Goal: Task Accomplishment & Management: Manage account settings

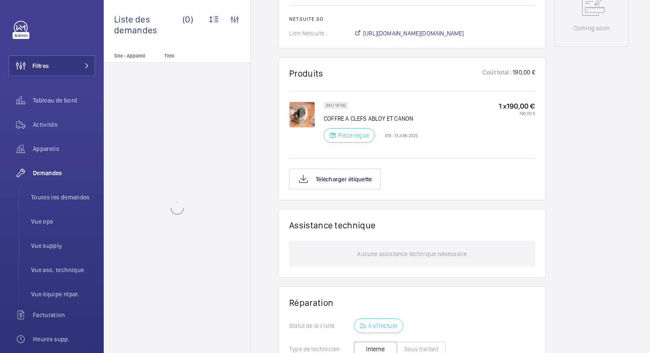
scroll to position [470, 0]
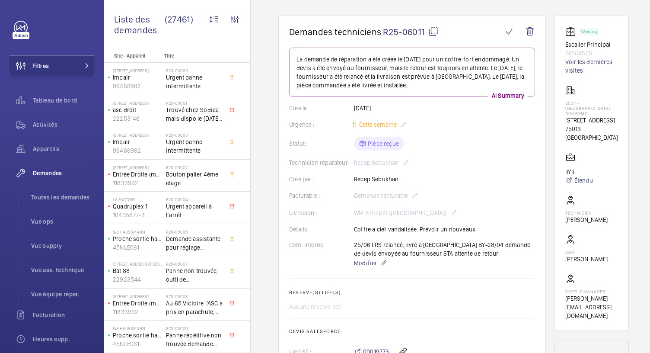
scroll to position [70, 0]
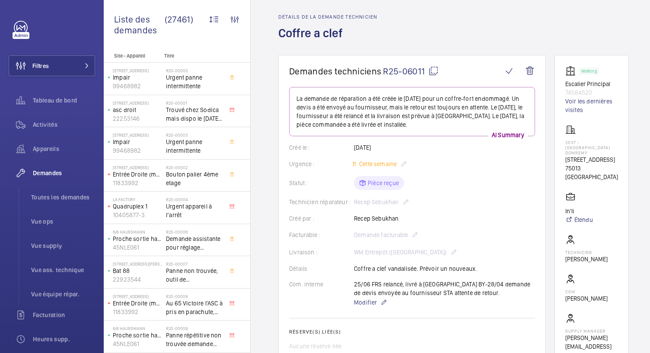
scroll to position [29, 0]
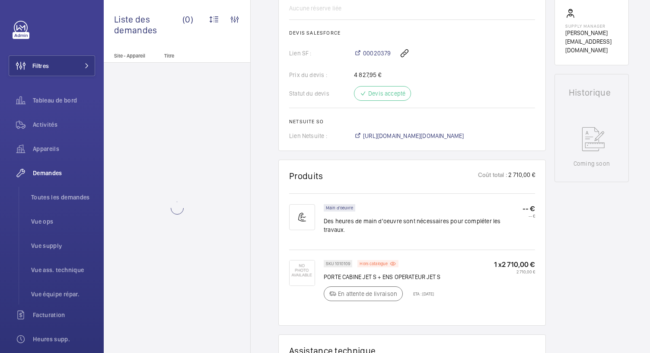
scroll to position [484, 0]
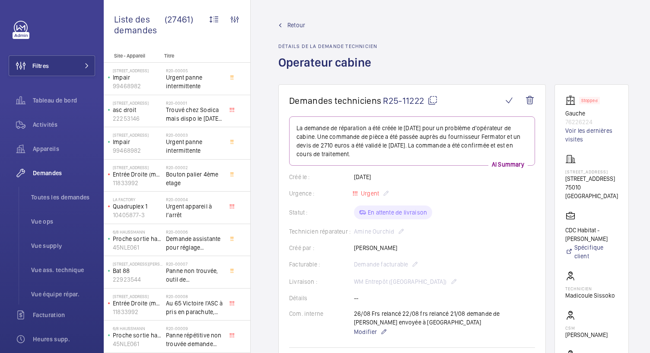
click at [441, 102] on h1 "Demandes techniciens R25-11222" at bounding box center [396, 100] width 214 height 11
click at [435, 104] on mat-icon at bounding box center [433, 100] width 10 height 10
click at [44, 198] on span "Toutes les demandes" at bounding box center [63, 197] width 64 height 9
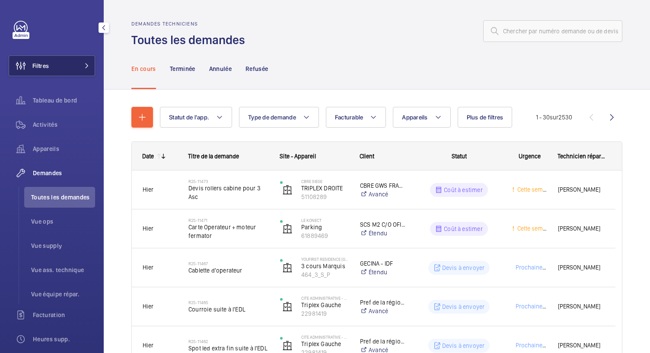
click at [81, 62] on button "Filtres" at bounding box center [52, 65] width 86 height 21
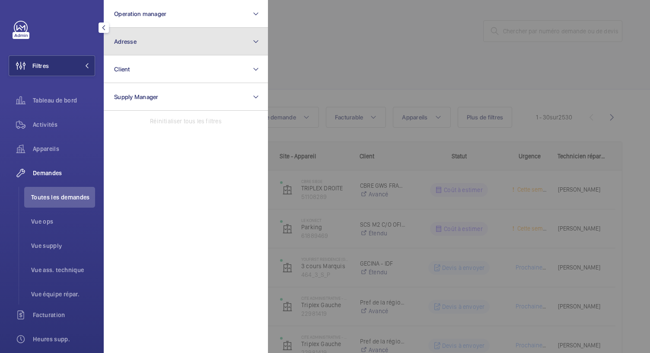
click at [135, 45] on button "Adresse" at bounding box center [186, 42] width 164 height 28
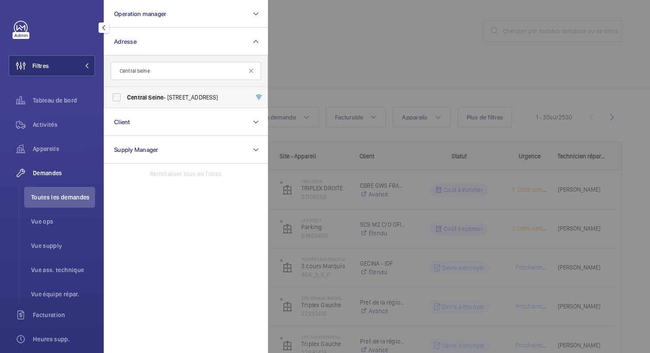
type input "Central Seine"
click at [118, 97] on label "Central Seine - 42 Quai de la Rapée, 75012 PARIS, PARIS 75012" at bounding box center [179, 97] width 150 height 21
click at [118, 97] on input "Central Seine - 42 Quai de la Rapée, 75012 PARIS, PARIS 75012" at bounding box center [116, 97] width 17 height 17
checkbox input "true"
click at [329, 67] on div at bounding box center [593, 176] width 650 height 353
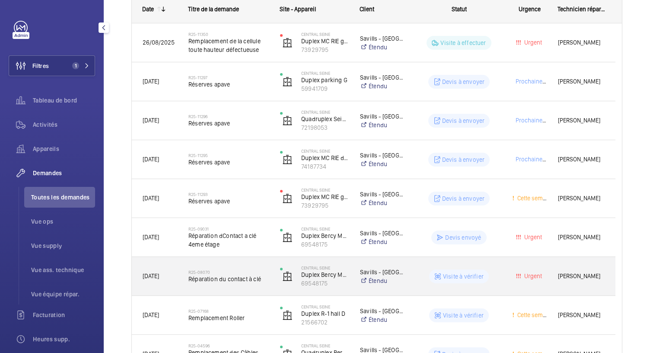
scroll to position [145, 0]
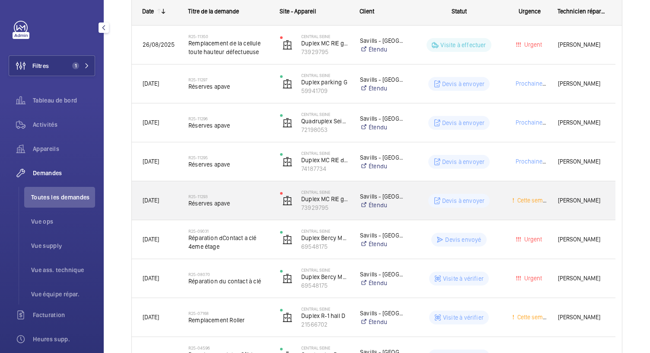
click at [211, 205] on span "Réserves apave" at bounding box center [229, 203] width 80 height 9
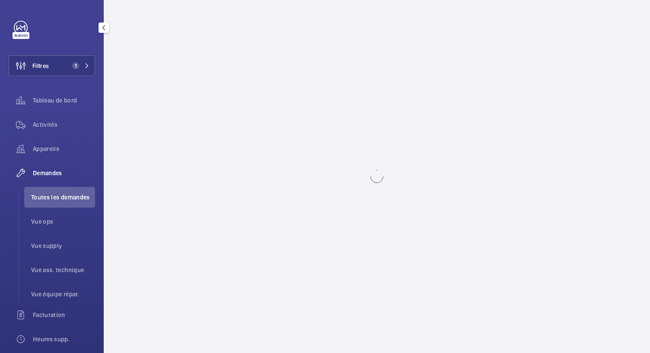
click at [211, 205] on wm-front-async-data-loader at bounding box center [377, 176] width 547 height 353
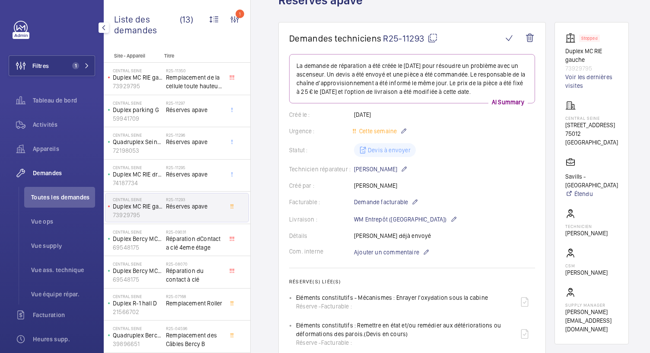
scroll to position [62, 0]
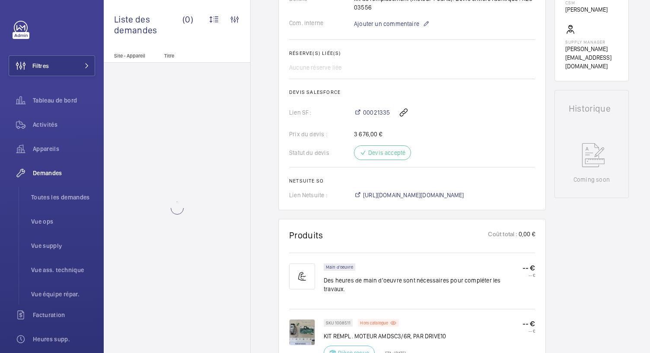
scroll to position [524, 0]
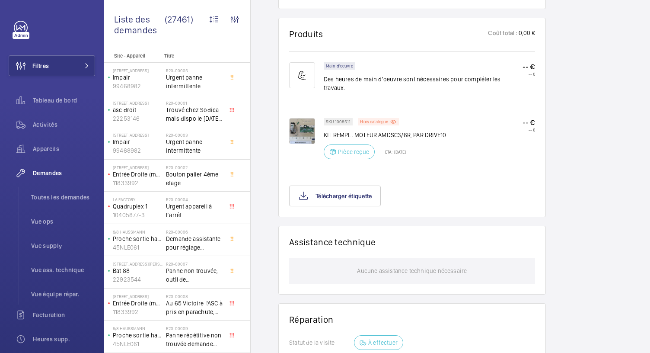
scroll to position [509, 0]
click at [307, 122] on img at bounding box center [302, 131] width 26 height 26
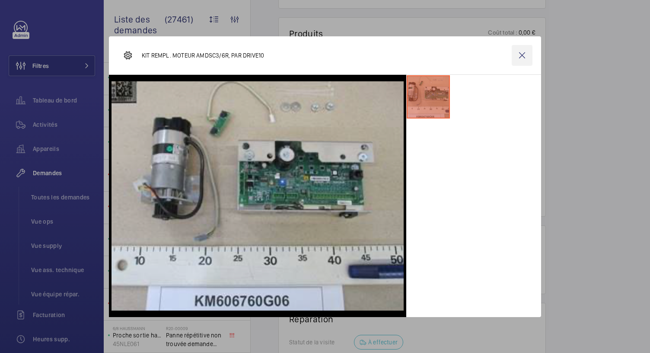
click at [522, 51] on wm-front-icon-button at bounding box center [522, 55] width 21 height 21
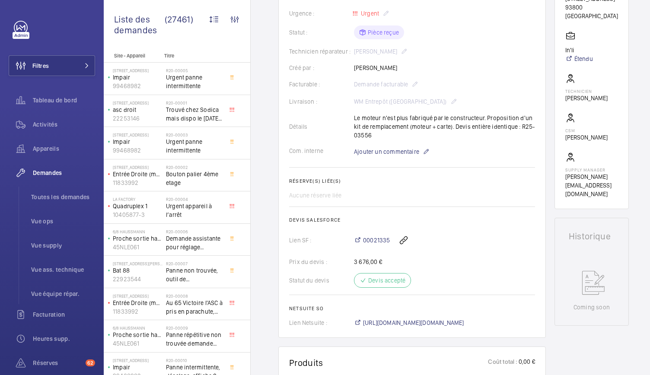
scroll to position [0, 0]
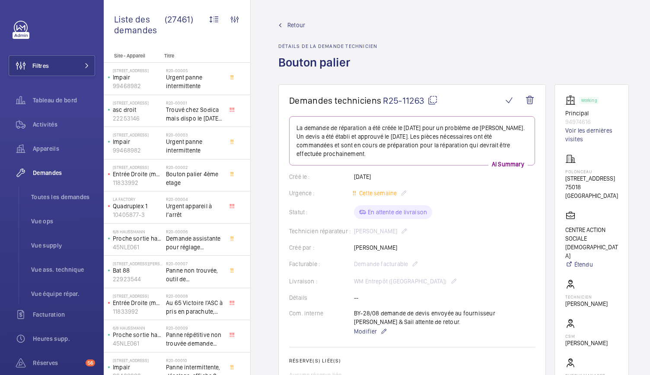
scroll to position [6, 0]
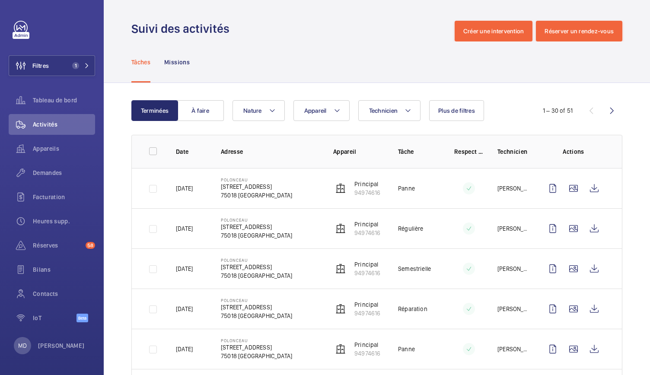
scroll to position [65, 0]
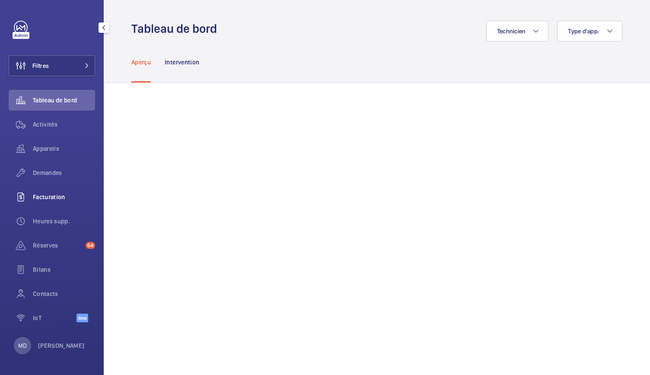
click at [40, 195] on span "Facturation" at bounding box center [64, 197] width 62 height 9
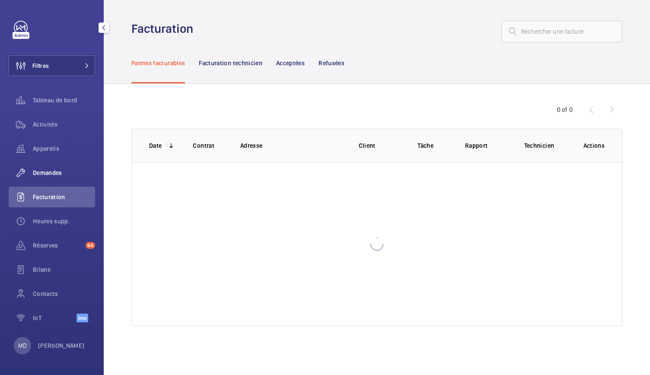
click at [45, 180] on div "Demandes" at bounding box center [52, 173] width 86 height 21
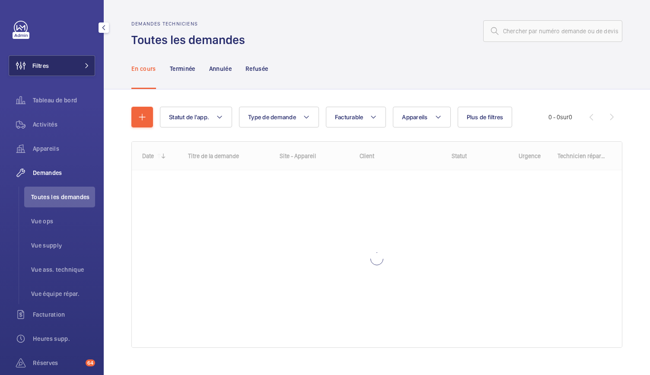
click at [49, 69] on button "Filtres" at bounding box center [52, 65] width 86 height 21
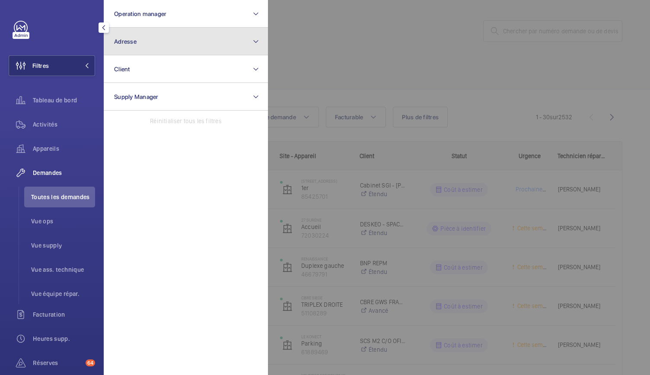
click at [175, 49] on button "Adresse" at bounding box center [186, 42] width 164 height 28
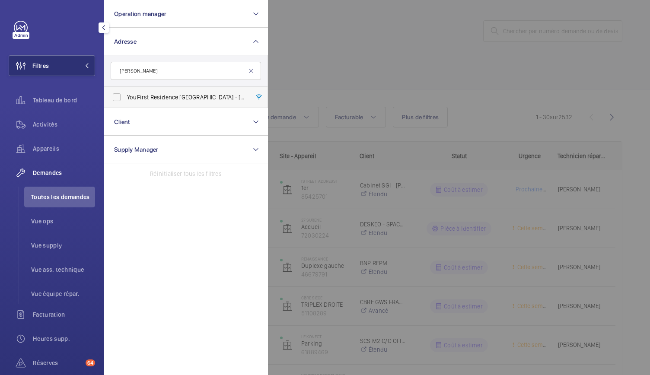
type input "paul rivet"
click at [121, 96] on label "YouFirst Residence Le Plessis-Robinson - 23 Rue Paul Rivet , LE PLESSIS-ROBINSO…" at bounding box center [179, 97] width 150 height 21
click at [121, 96] on input "YouFirst Residence Le Plessis-Robinson - 23 Rue Paul Rivet , LE PLESSIS-ROBINSO…" at bounding box center [116, 97] width 17 height 17
checkbox input "true"
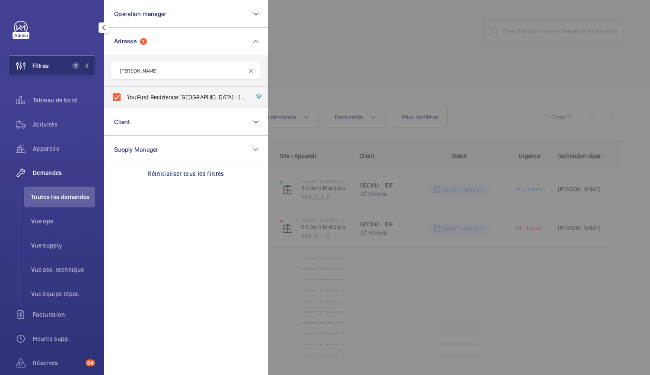
click at [343, 70] on div at bounding box center [593, 187] width 650 height 375
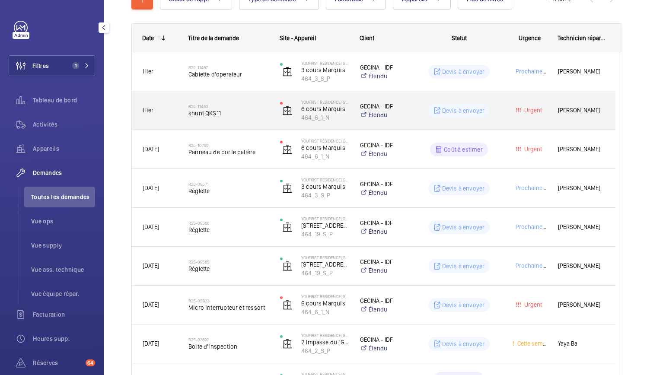
scroll to position [120, 0]
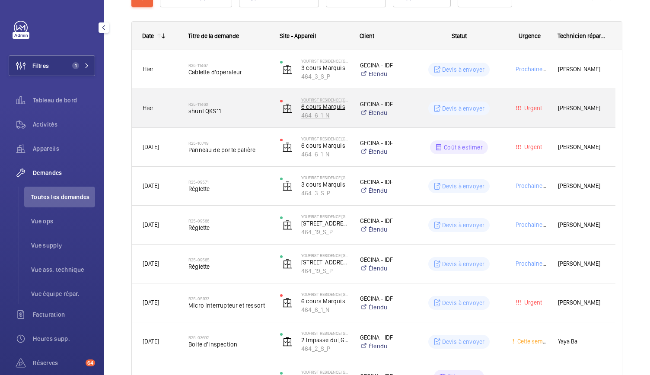
click at [315, 106] on p "6 cours Marquis" at bounding box center [325, 106] width 48 height 9
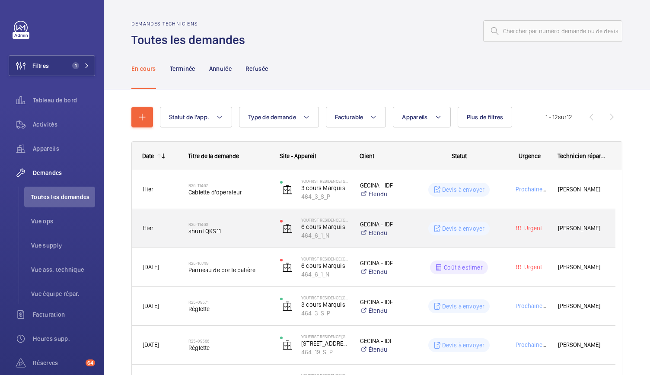
click at [213, 233] on span "shunt QKS11" at bounding box center [229, 231] width 80 height 9
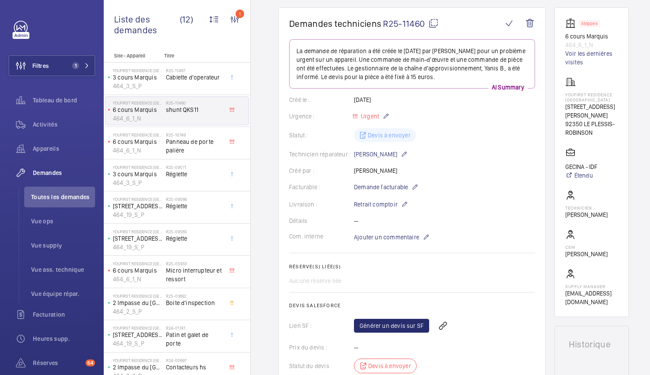
scroll to position [77, 0]
click at [414, 188] on mat-icon at bounding box center [415, 187] width 7 height 10
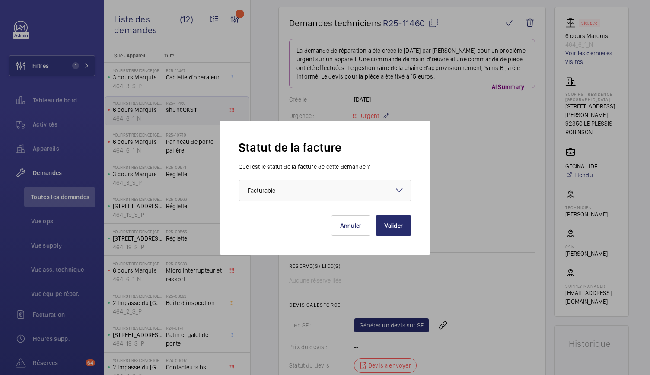
click at [402, 191] on mat-icon at bounding box center [399, 190] width 10 height 10
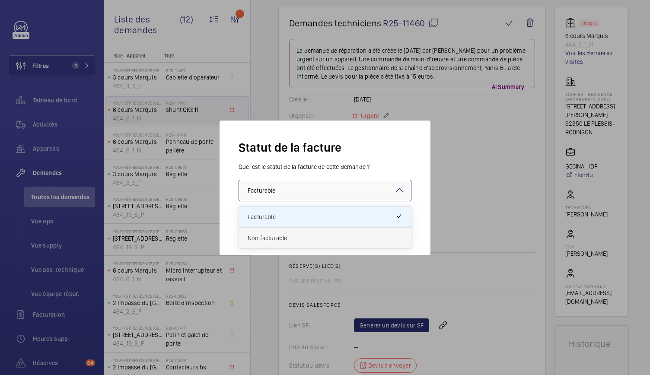
click at [274, 240] on span "Non facturable" at bounding box center [325, 238] width 155 height 9
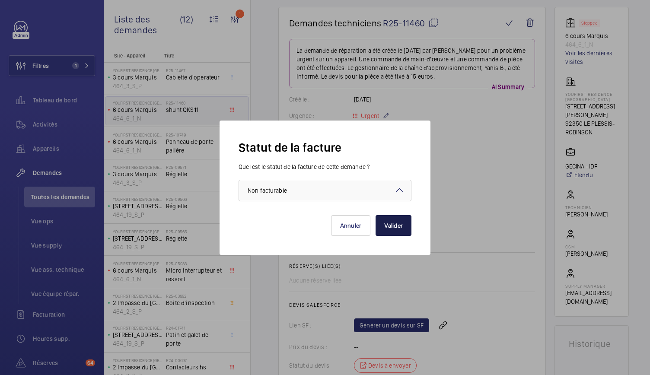
click at [395, 226] on button "Valider" at bounding box center [394, 225] width 36 height 21
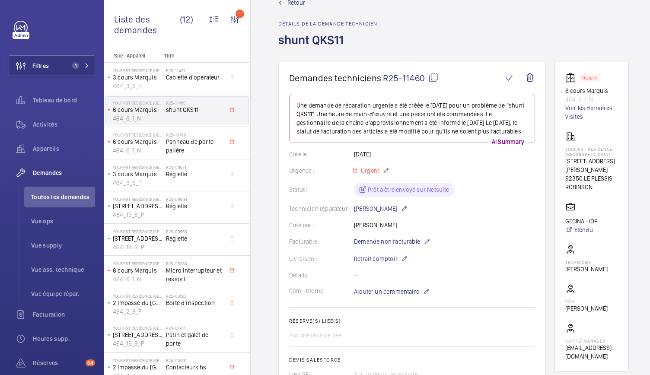
scroll to position [0, 0]
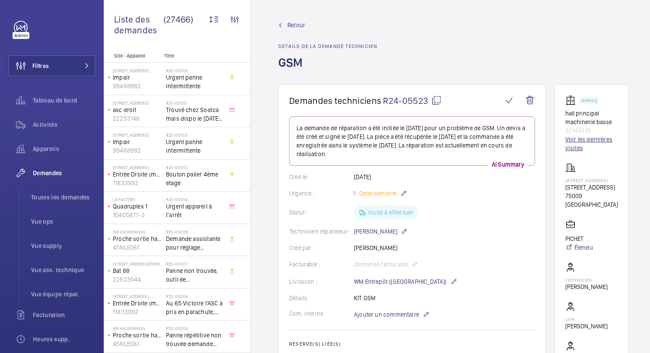
click at [584, 142] on link "Voir les dernières visites" at bounding box center [592, 143] width 53 height 17
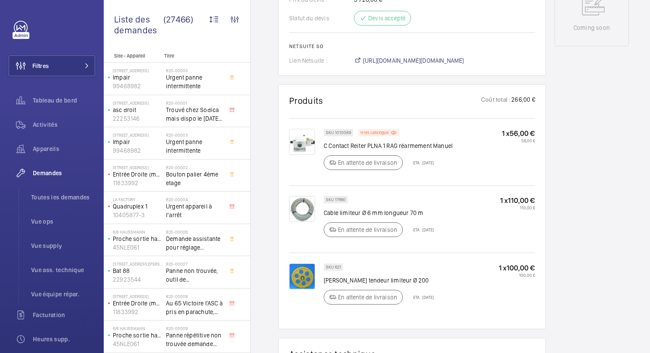
scroll to position [485, 0]
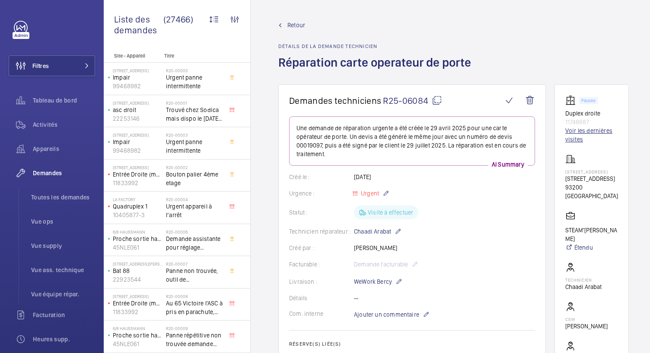
click at [586, 136] on link "Voir les dernières visites" at bounding box center [592, 134] width 53 height 17
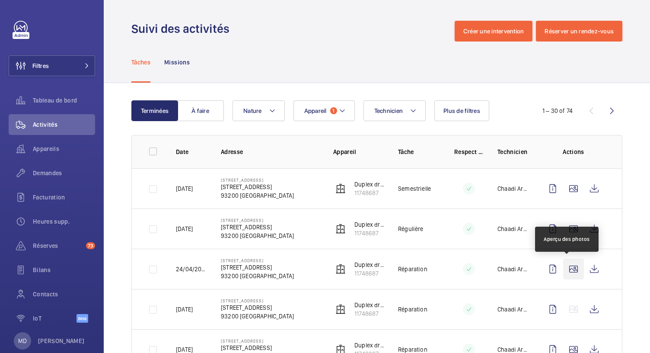
click at [567, 271] on wm-front-icon-button at bounding box center [573, 269] width 21 height 21
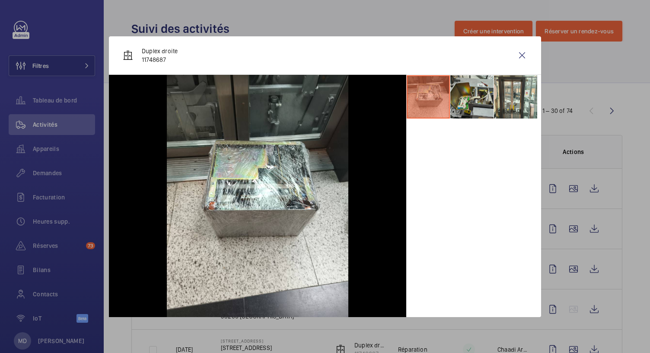
click at [474, 101] on li at bounding box center [472, 96] width 43 height 43
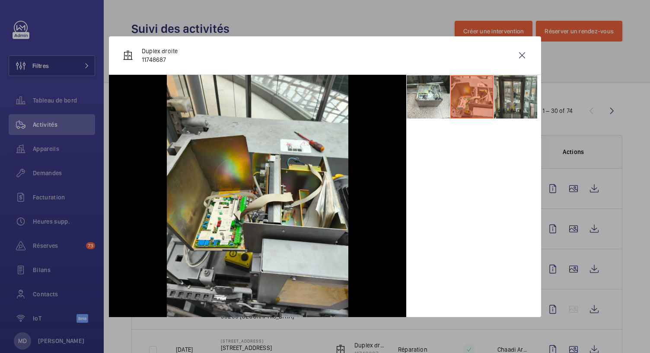
click at [511, 100] on li at bounding box center [515, 96] width 43 height 43
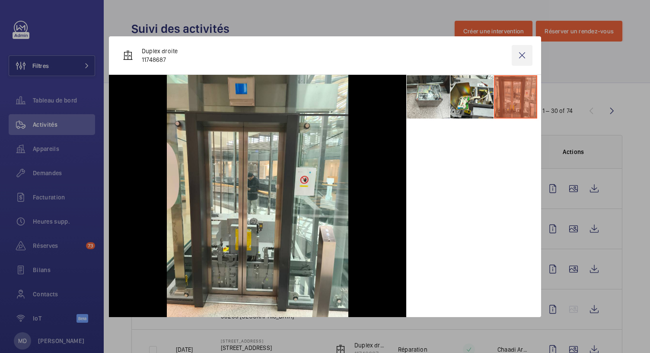
click at [522, 55] on wm-front-icon-button at bounding box center [522, 55] width 21 height 21
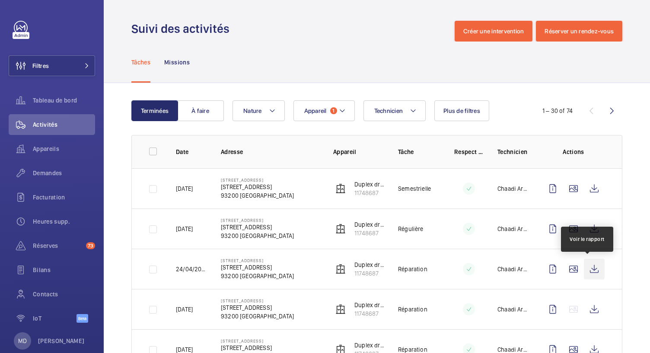
click at [585, 268] on wm-front-icon-button at bounding box center [594, 269] width 21 height 21
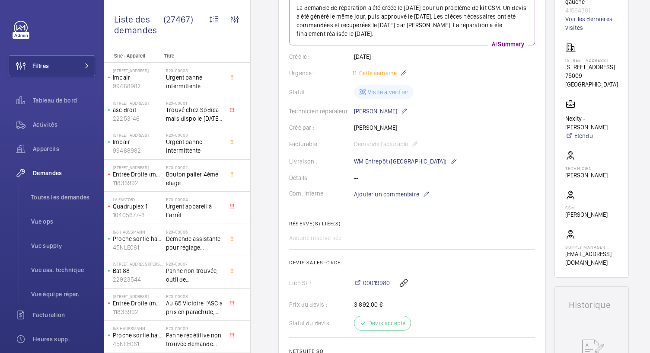
scroll to position [10, 0]
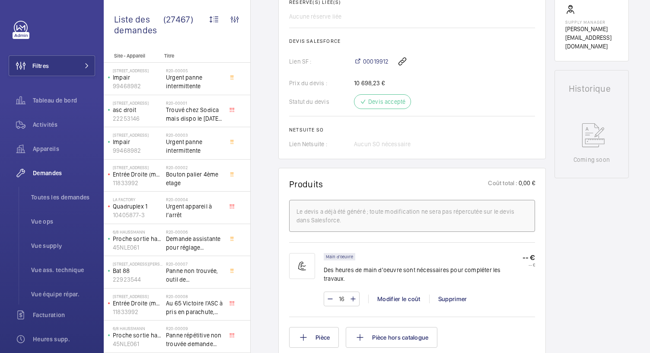
scroll to position [337, 0]
